Goal: Task Accomplishment & Management: Complete application form

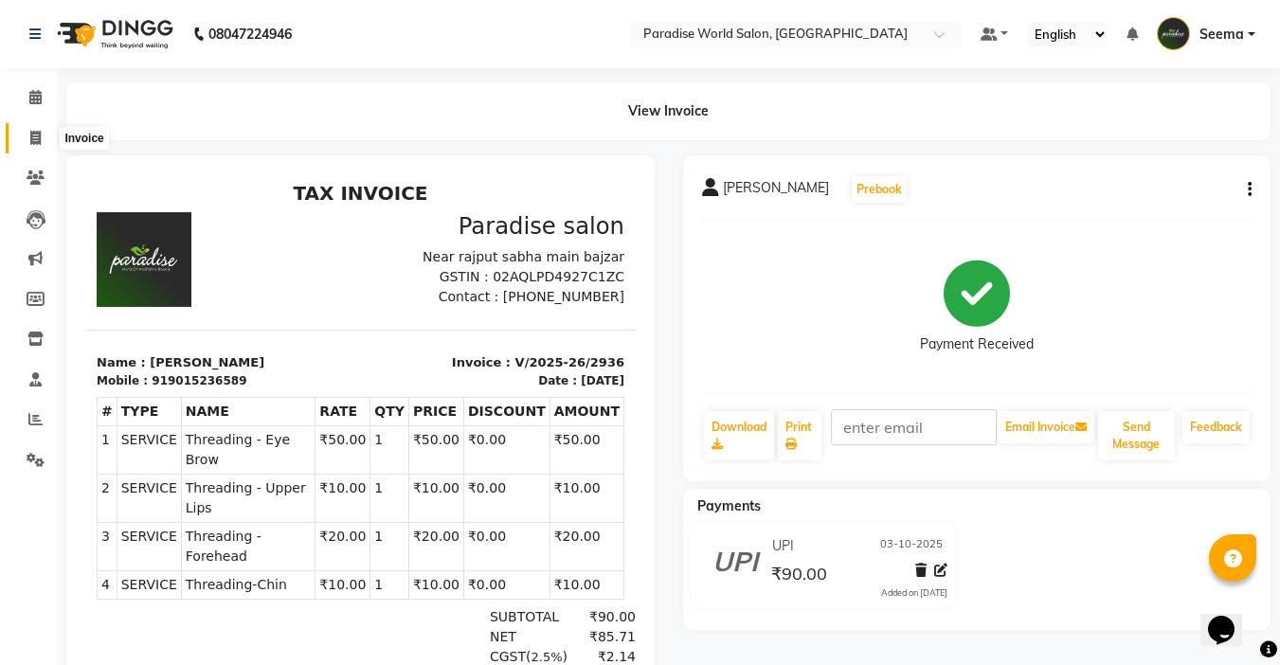
click at [44, 135] on span at bounding box center [35, 139] width 33 height 22
select select "service"
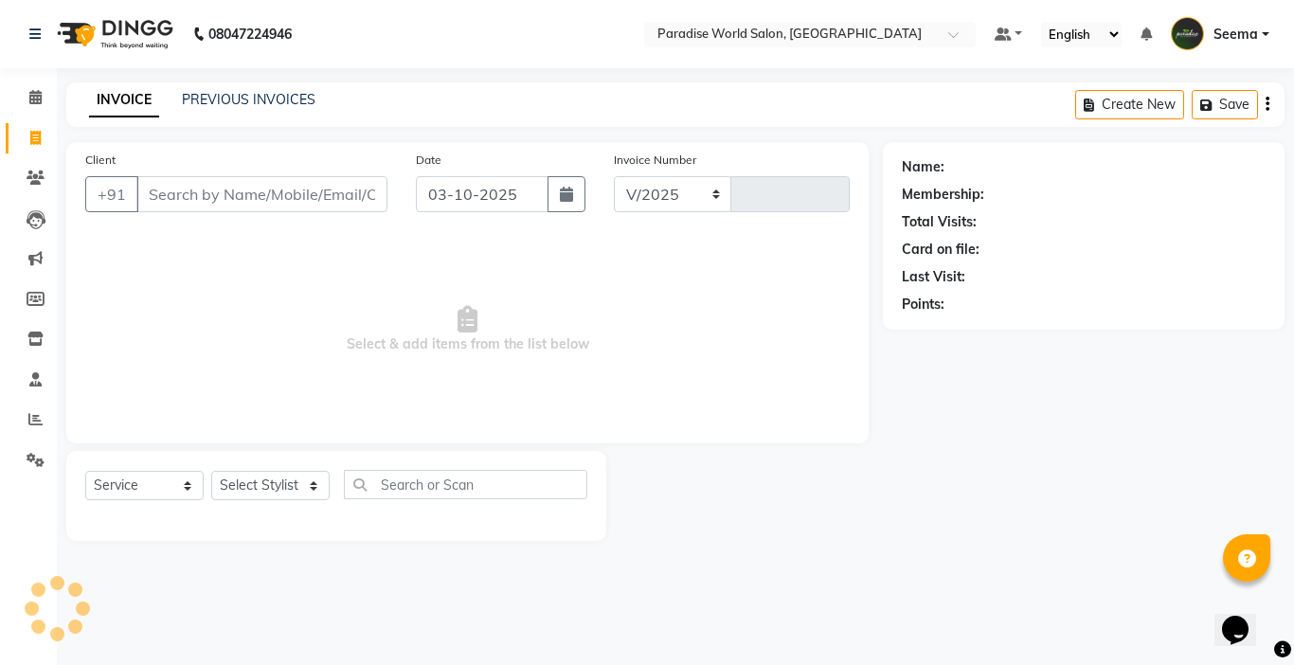
select select "4451"
type input "2937"
click at [252, 475] on select "Select Stylist" at bounding box center [270, 485] width 118 height 29
click at [272, 490] on select "Select Stylist" at bounding box center [270, 485] width 118 height 29
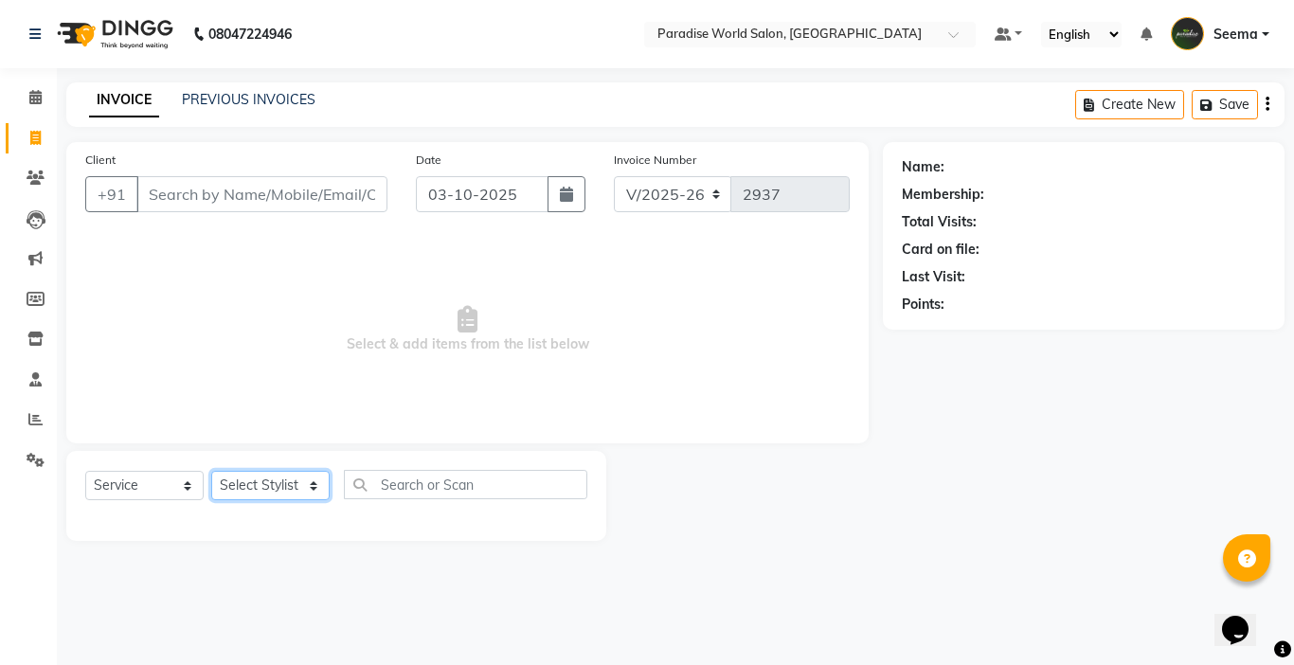
select select "54745"
click at [211, 471] on select "Select Stylist Abby aman Anil anku Bobby company Deepak Deepika Gourav Heena is…" at bounding box center [270, 485] width 118 height 29
select select "4451"
select select "service"
